Goal: Information Seeking & Learning: Learn about a topic

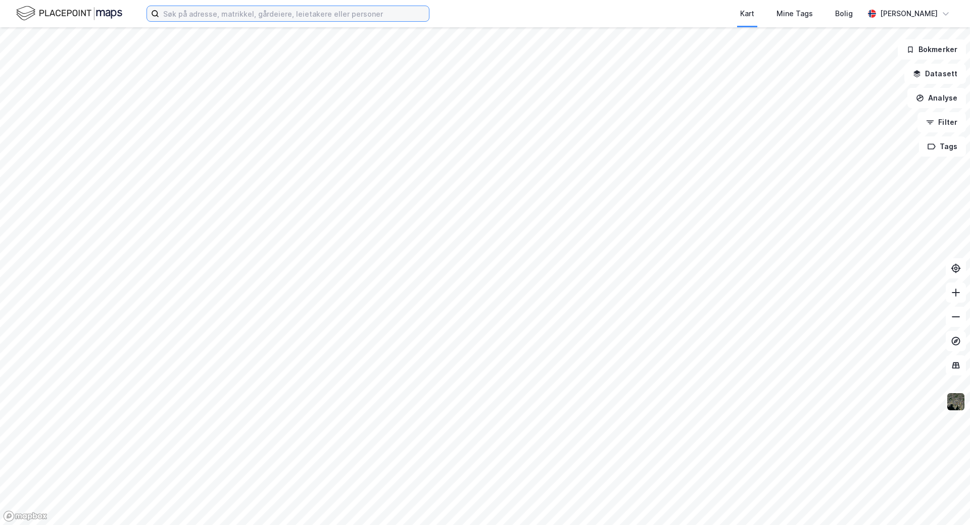
click at [198, 11] on input at bounding box center [294, 13] width 270 height 15
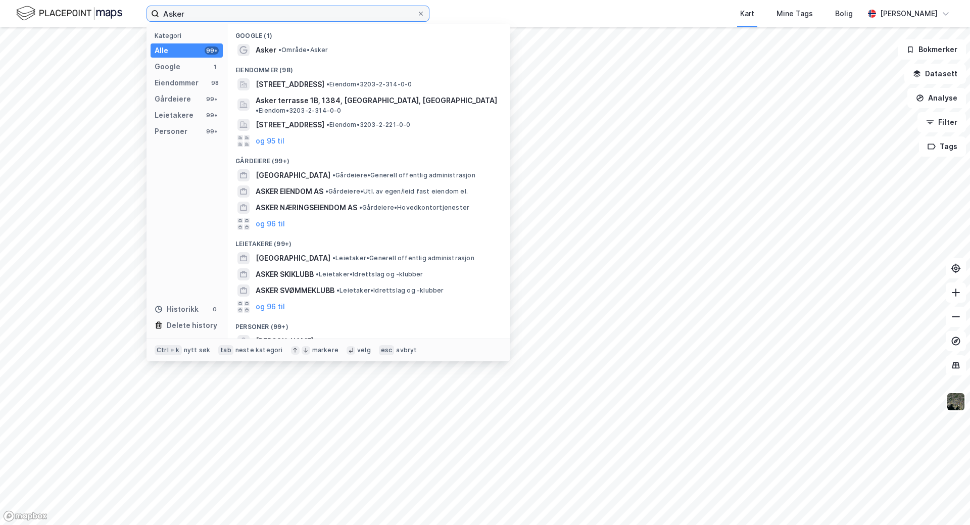
click at [215, 18] on input "Asker" at bounding box center [288, 13] width 258 height 15
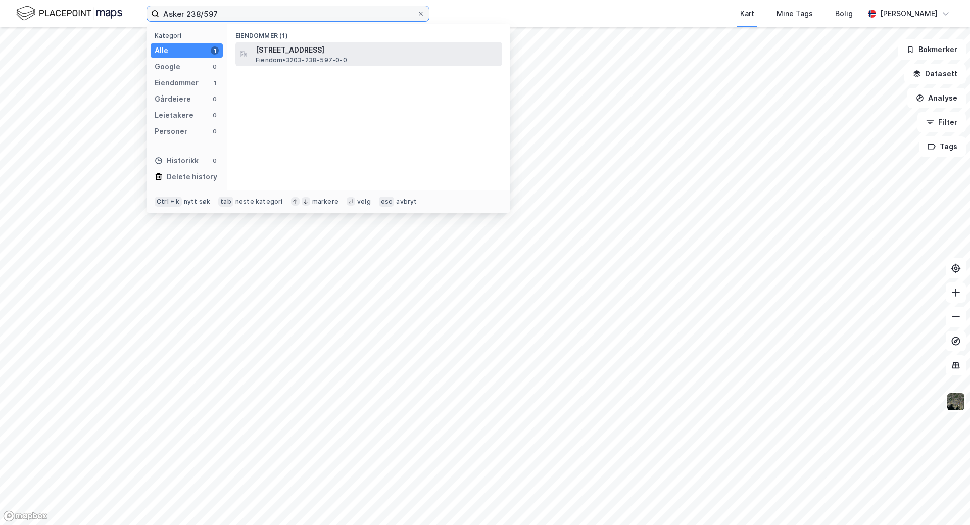
type input "Asker 238/597"
click at [336, 54] on span "[STREET_ADDRESS]" at bounding box center [377, 50] width 242 height 12
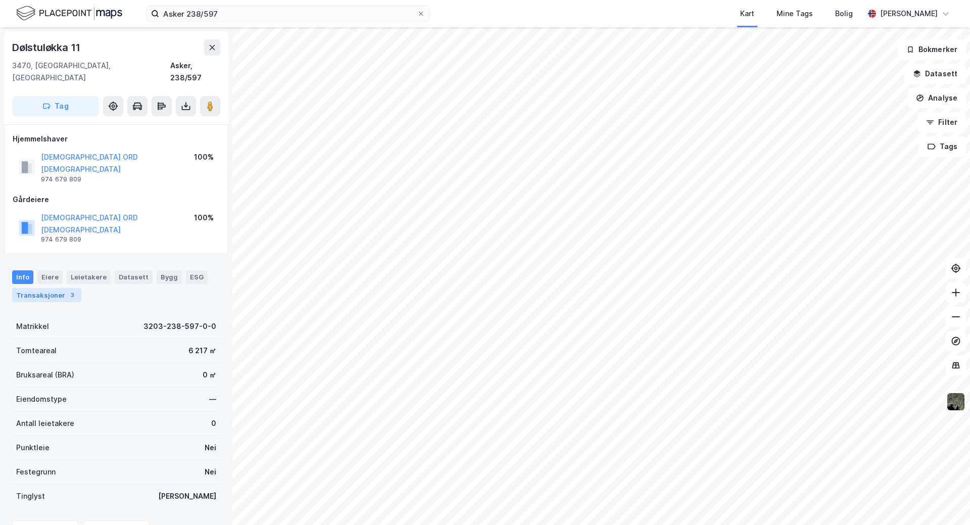
click at [26, 288] on div "Transaksjoner 3" at bounding box center [46, 295] width 69 height 14
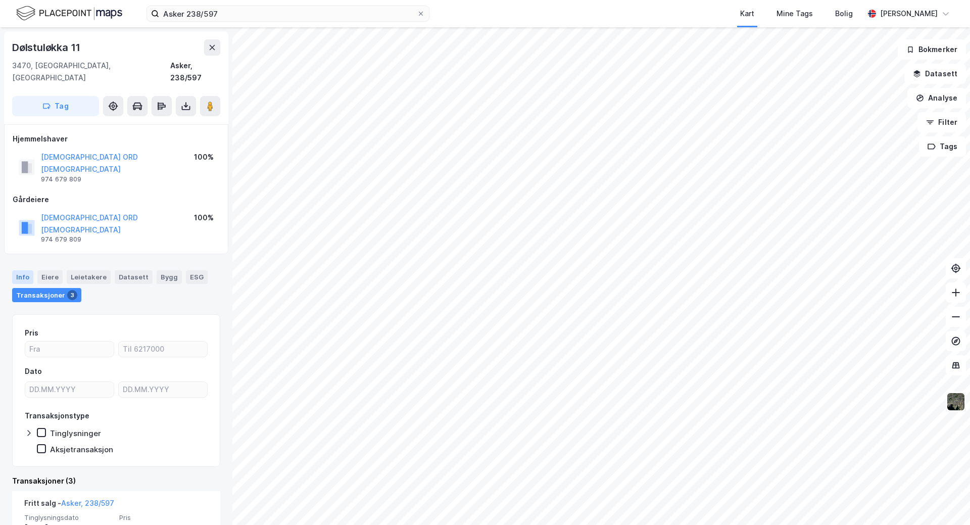
click at [16, 270] on div "Info" at bounding box center [22, 276] width 21 height 13
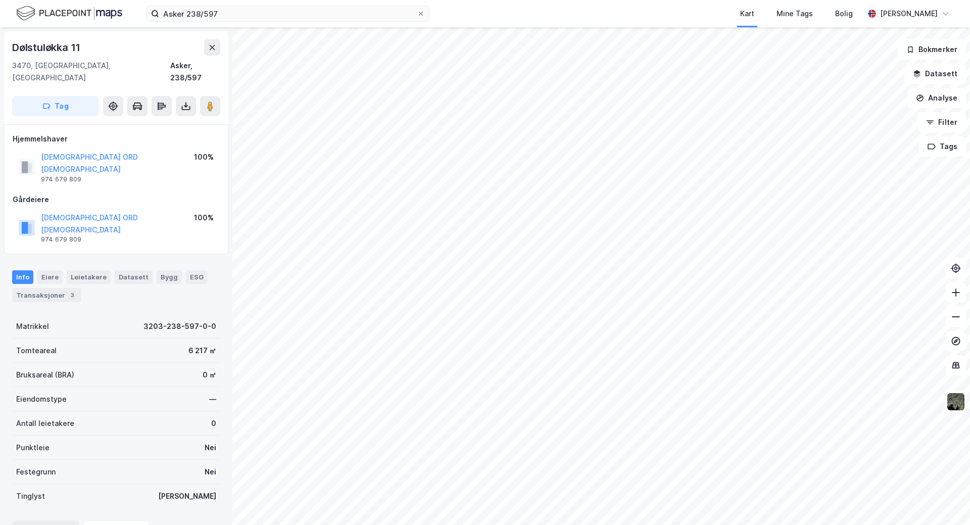
click at [47, 524] on icon at bounding box center [45, 531] width 10 height 10
